Goal: Task Accomplishment & Management: Use online tool/utility

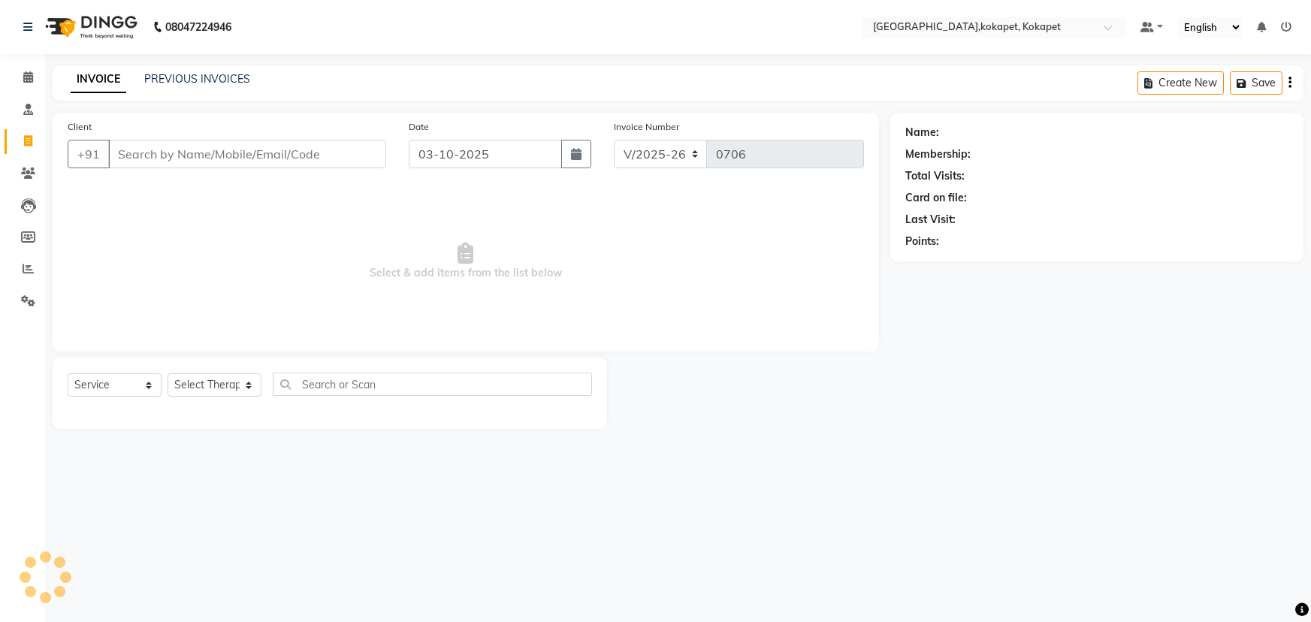
select select "5849"
select select "service"
click at [203, 64] on div "08047224946 Select Location × [GEOGRAPHIC_DATA],kokapet, Kokapet Default Panel …" at bounding box center [655, 311] width 1311 height 622
click at [37, 82] on span at bounding box center [28, 77] width 26 height 17
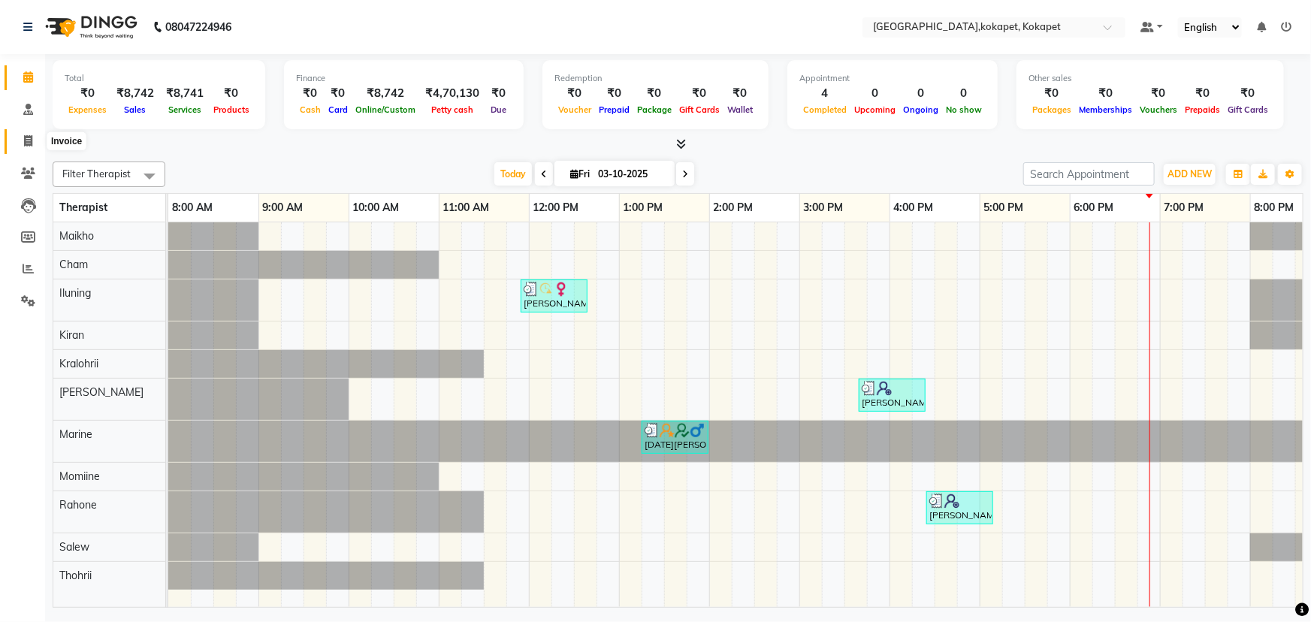
click at [24, 143] on icon at bounding box center [28, 140] width 8 height 11
select select "service"
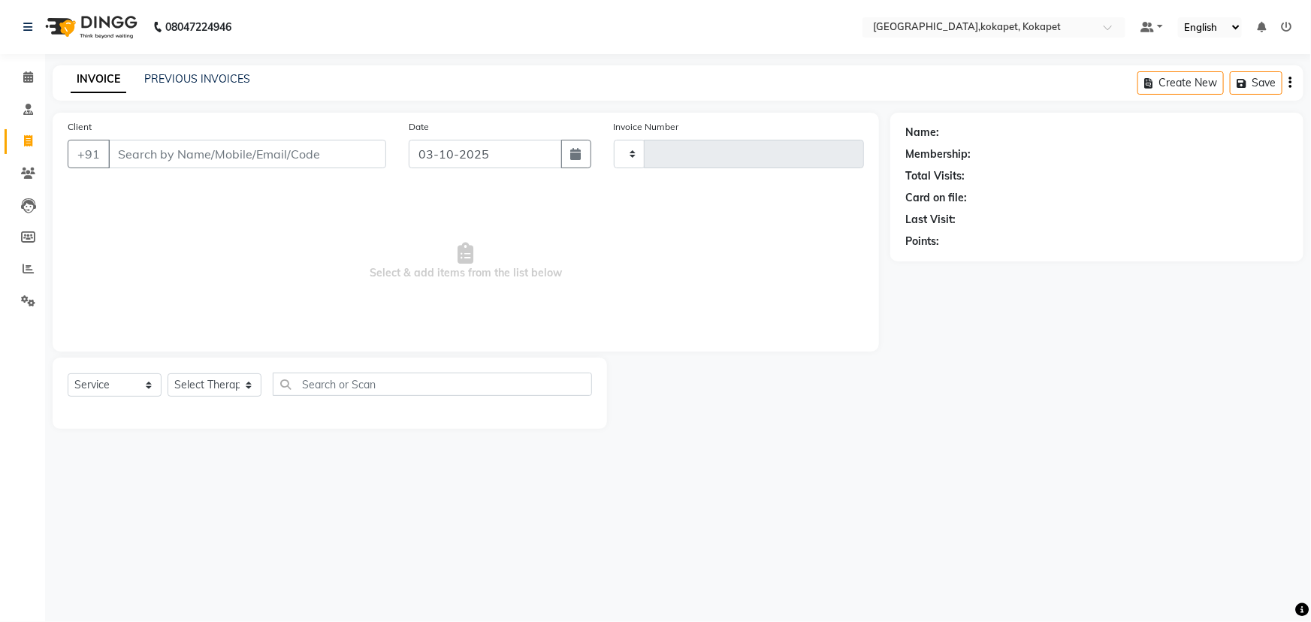
type input "0706"
select select "5849"
click at [210, 385] on select "Select Therapist [PERSON_NAME] Keerthi Kiran Kralohrii [PERSON_NAME] Marine Moh…" at bounding box center [215, 384] width 94 height 23
select select "40940"
click at [168, 373] on select "Select Therapist [PERSON_NAME] Keerthi Kiran Kralohrii [PERSON_NAME] Marine Moh…" at bounding box center [215, 384] width 94 height 23
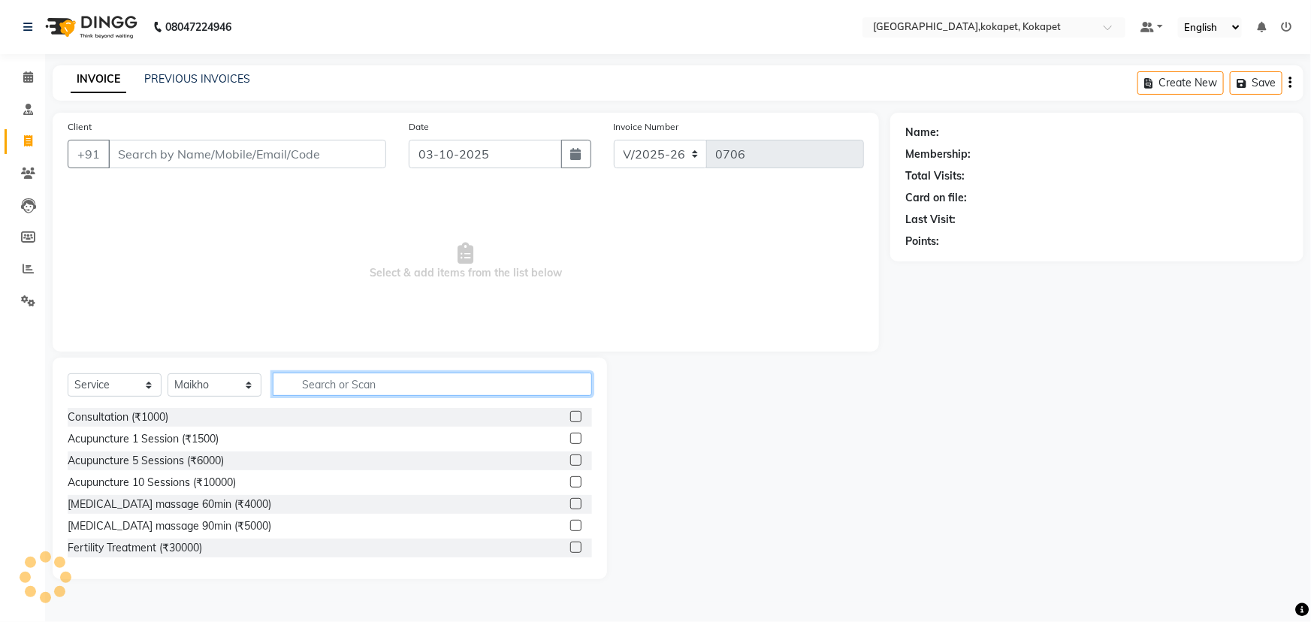
click at [460, 388] on input "text" at bounding box center [432, 384] width 319 height 23
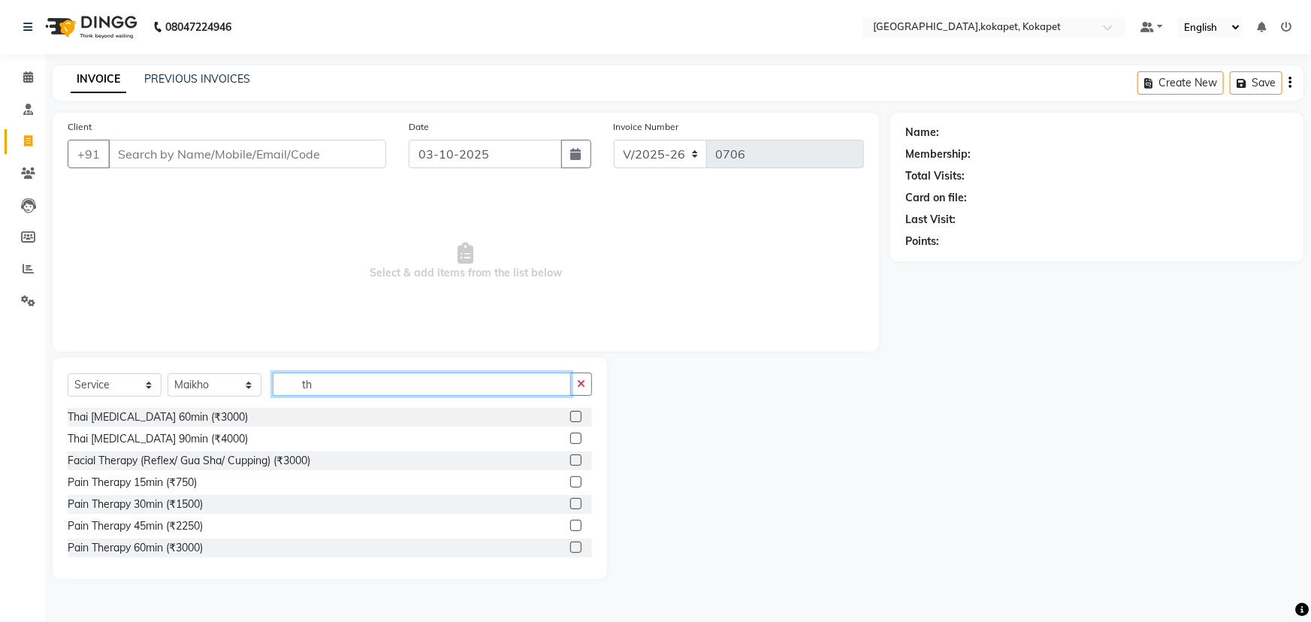
type input "th"
click at [570, 415] on label at bounding box center [575, 416] width 11 height 11
click at [570, 415] on input "checkbox" at bounding box center [575, 417] width 10 height 10
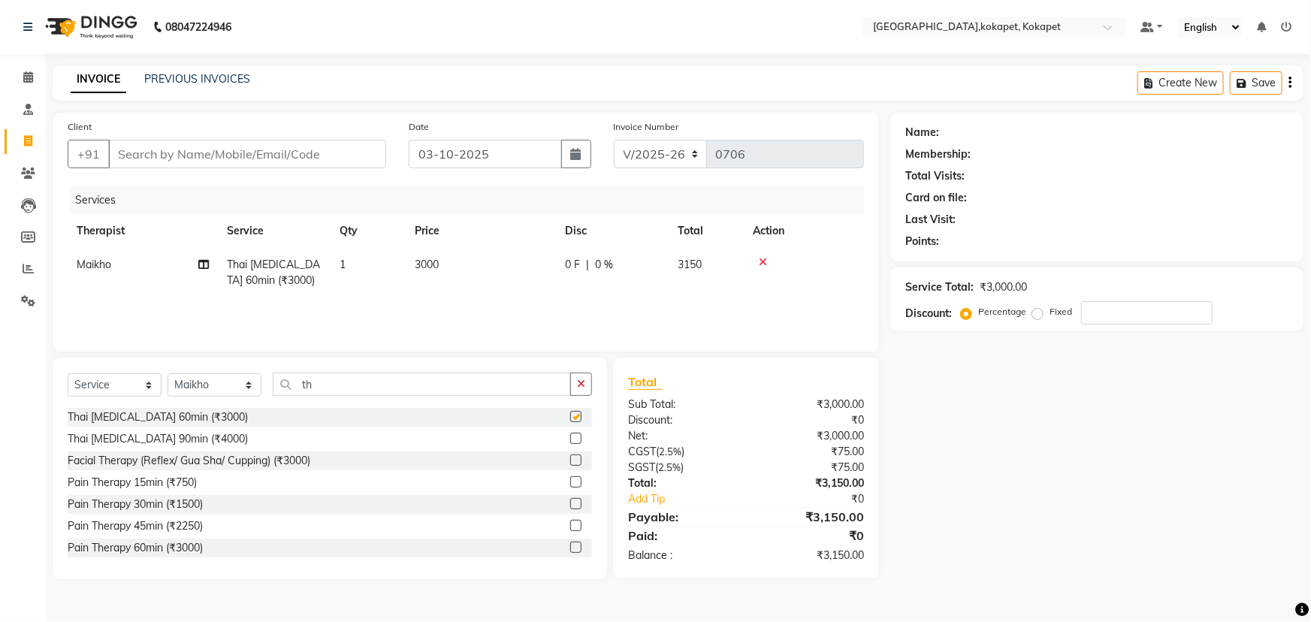
checkbox input "false"
click at [250, 154] on input "Client" at bounding box center [247, 154] width 278 height 29
